Goal: Find specific page/section: Find specific page/section

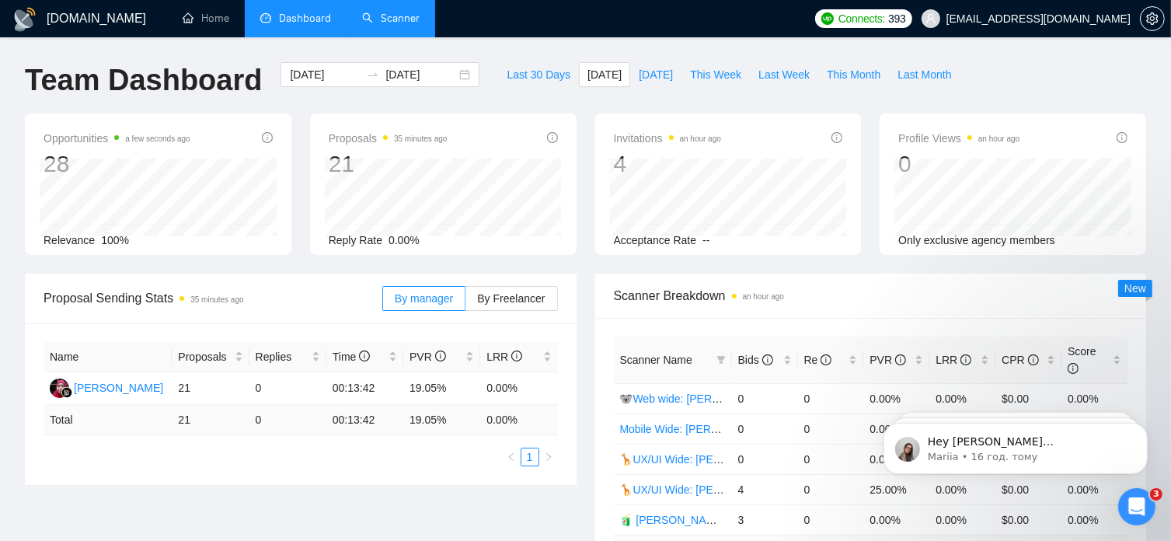
click at [385, 19] on link "Scanner" at bounding box center [390, 18] width 57 height 13
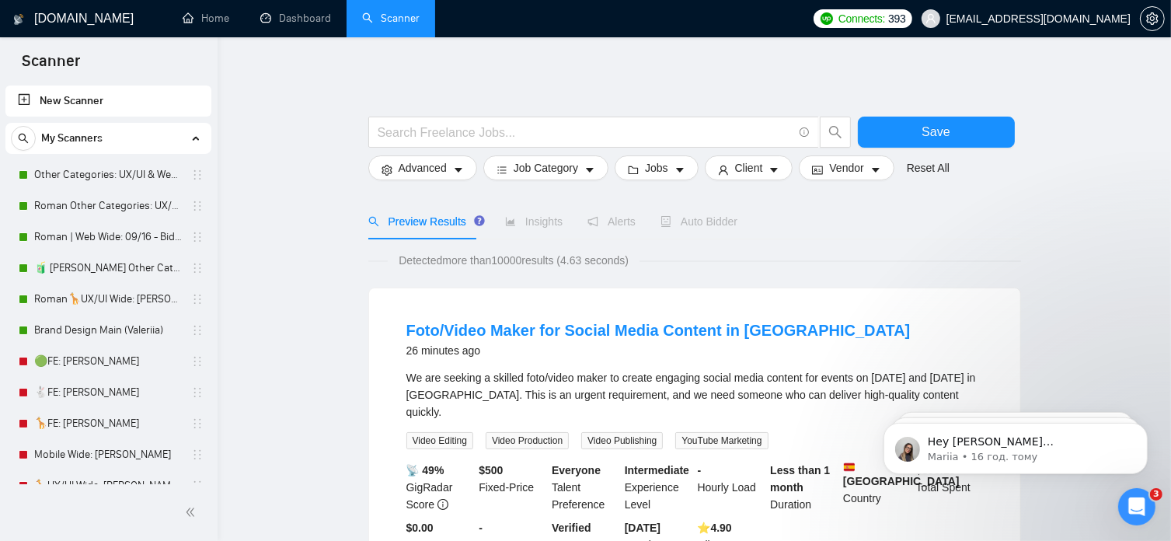
scroll to position [16, 0]
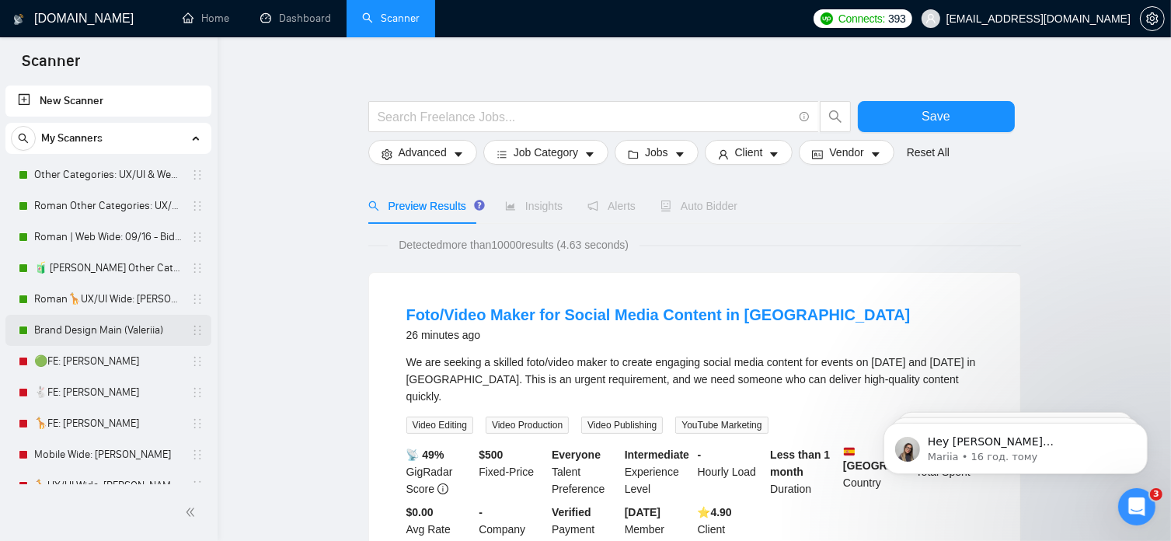
click at [154, 328] on link "Brand Design Main (Valeriia)" at bounding box center [108, 330] width 148 height 31
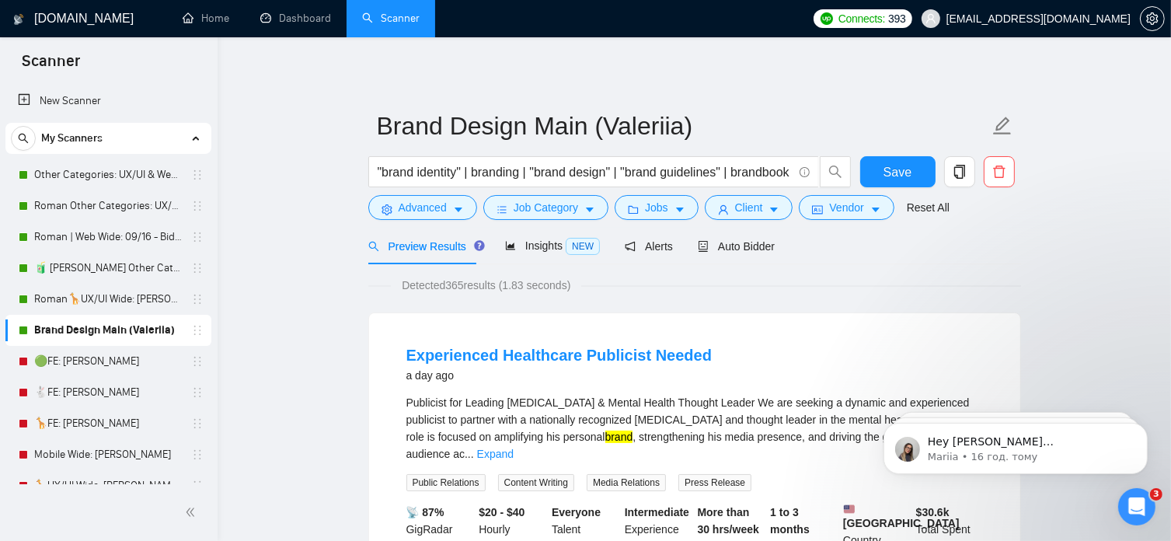
scroll to position [227, 0]
